Goal: Find specific page/section: Find specific page/section

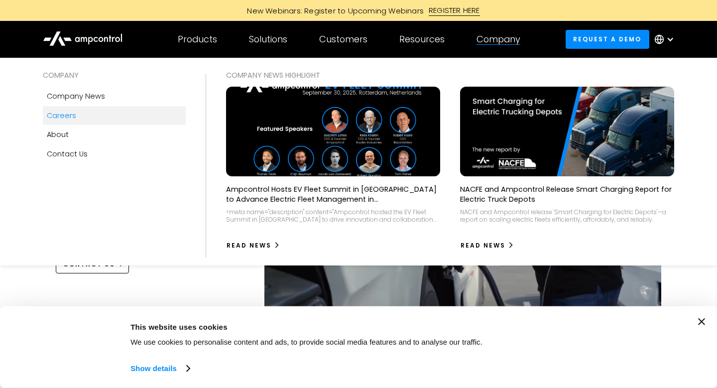
click at [82, 120] on link "Careers" at bounding box center [114, 115] width 143 height 19
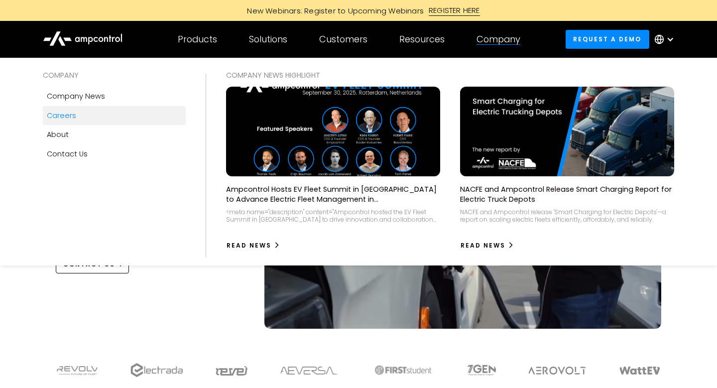
click at [70, 118] on div "Careers" at bounding box center [61, 115] width 29 height 11
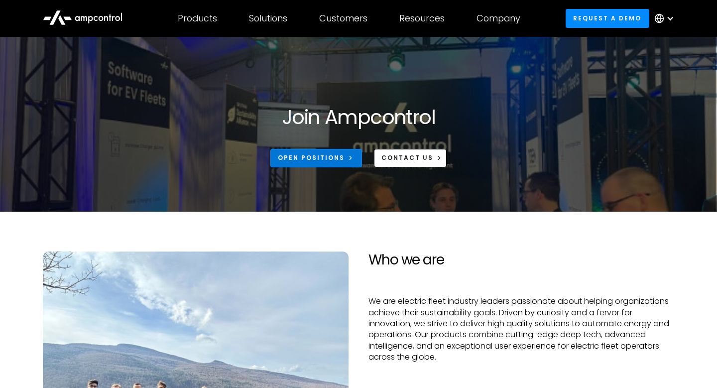
click at [327, 161] on div "Open Positions" at bounding box center [311, 157] width 67 height 9
click at [116, 21] on icon at bounding box center [83, 17] width 80 height 24
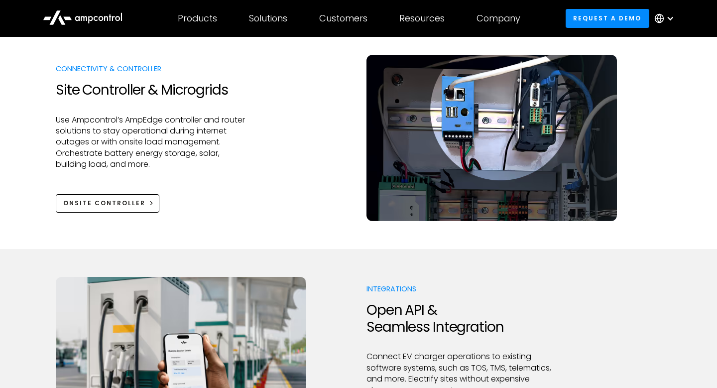
scroll to position [1258, 0]
